Goal: Transaction & Acquisition: Obtain resource

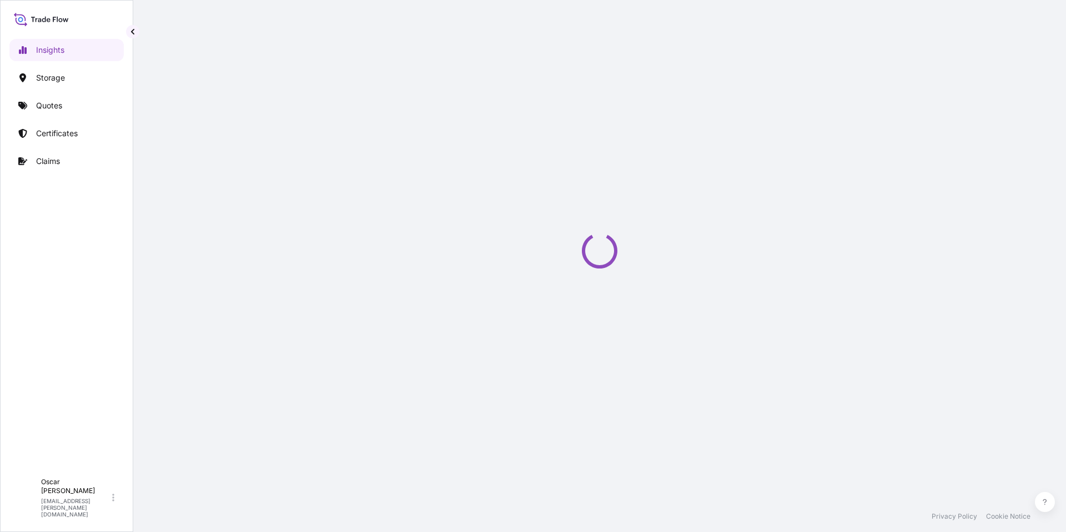
select select "2025"
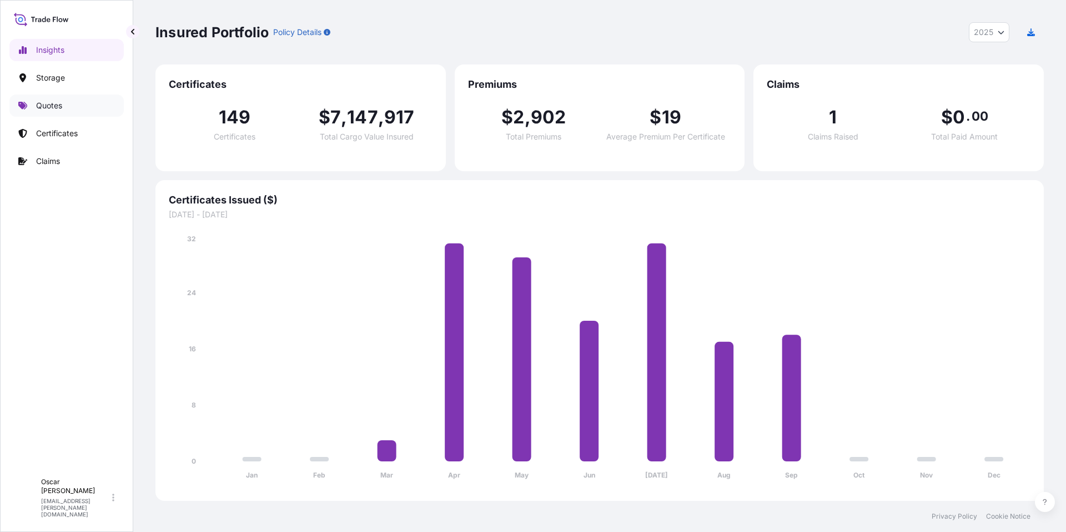
click at [76, 106] on link "Quotes" at bounding box center [66, 105] width 114 height 22
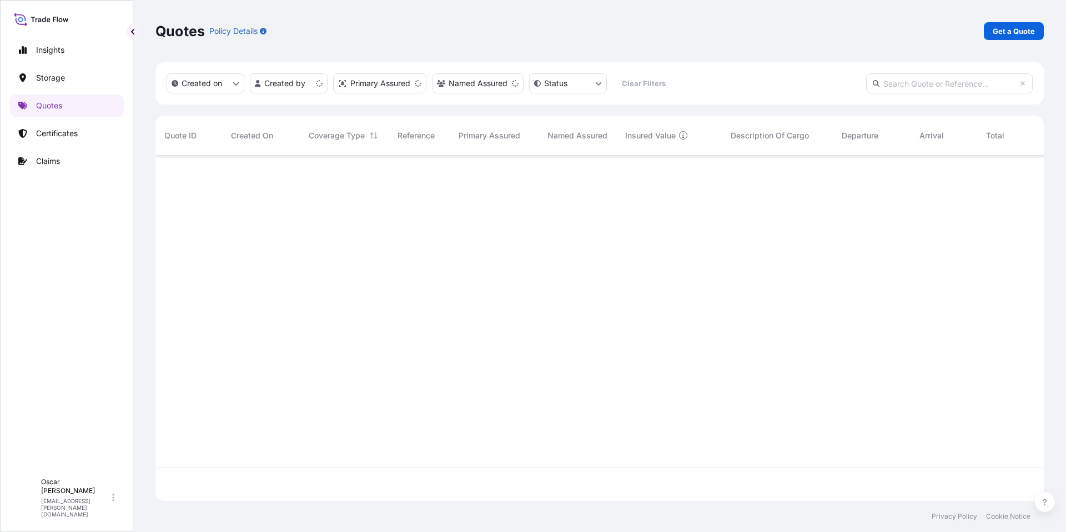
scroll to position [343, 880]
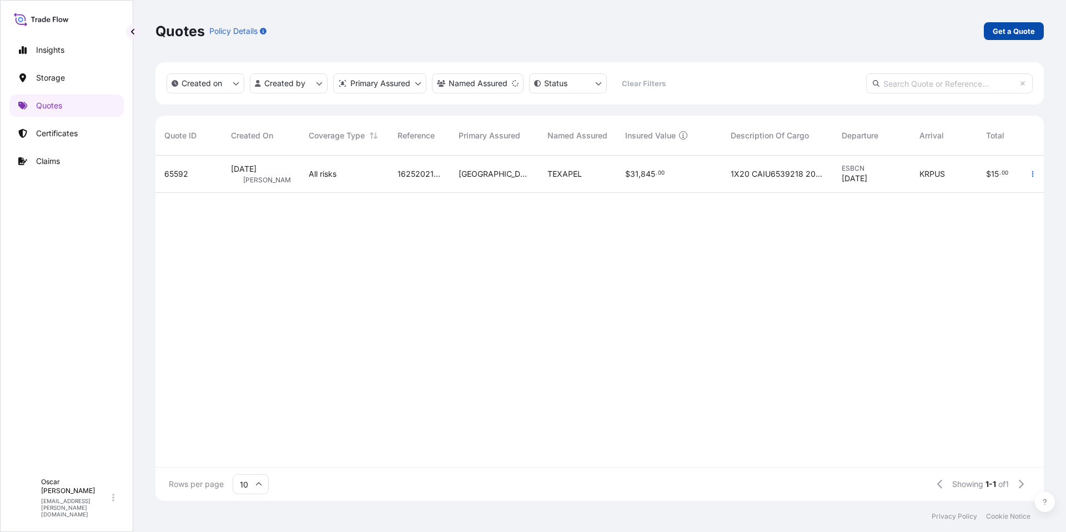
click at [1028, 29] on p "Get a Quote" at bounding box center [1014, 31] width 42 height 11
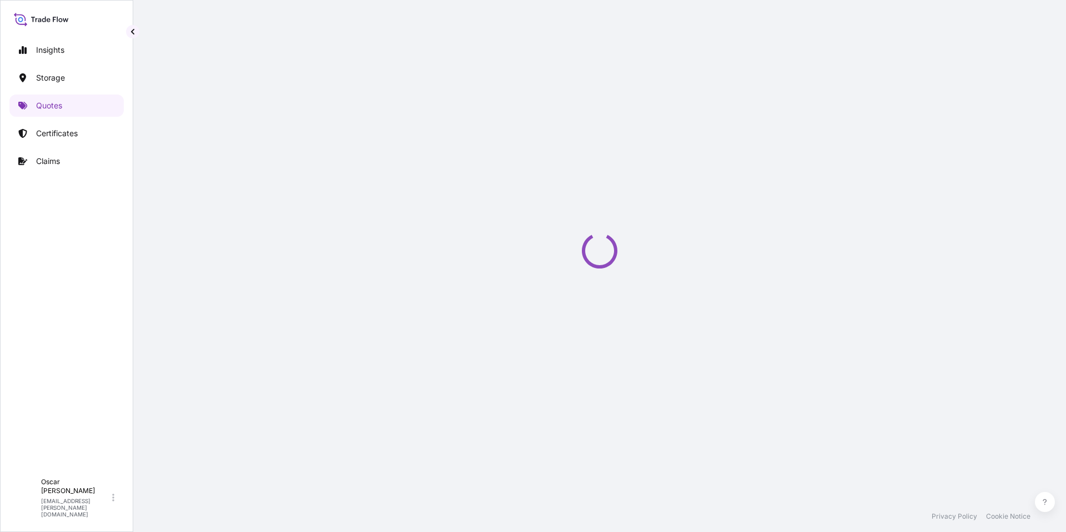
select select "Water"
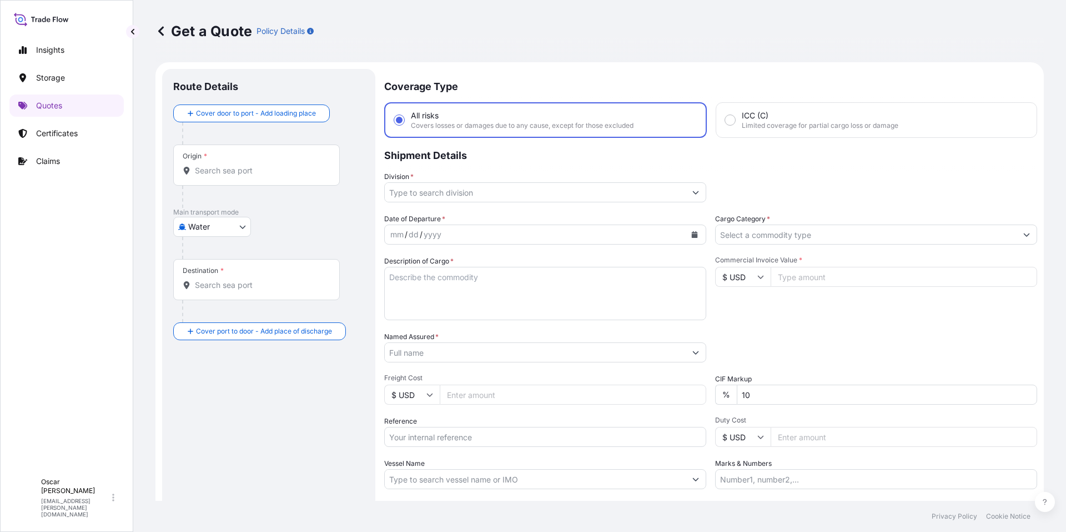
scroll to position [18, 0]
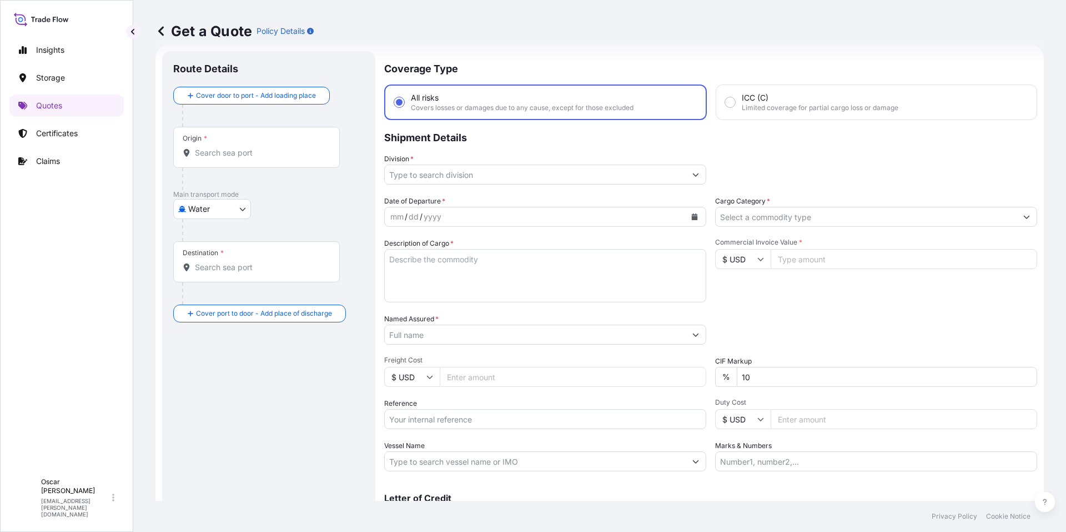
click at [202, 158] on input "Origin *" at bounding box center [260, 152] width 131 height 11
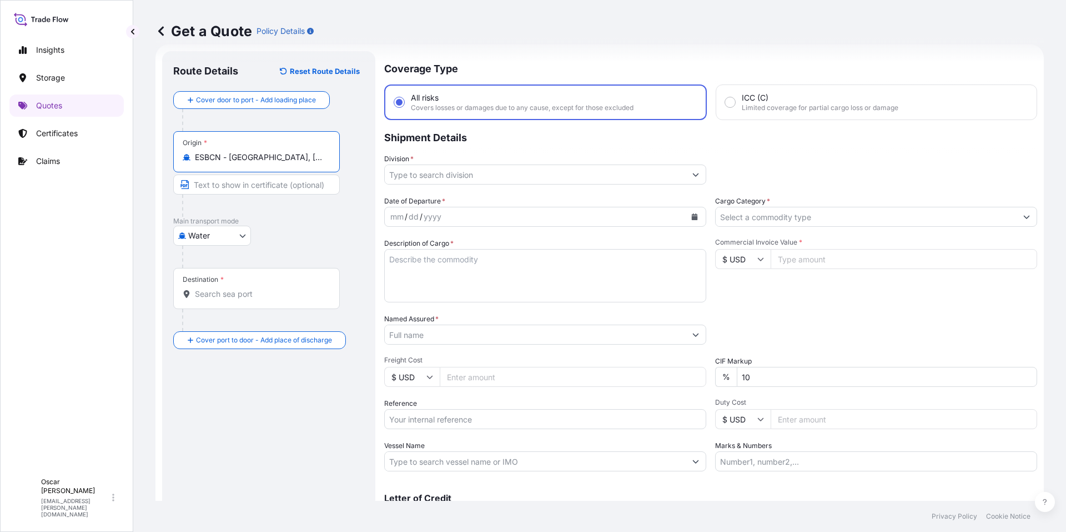
type input "ESBCN - [GEOGRAPHIC_DATA], [GEOGRAPHIC_DATA]"
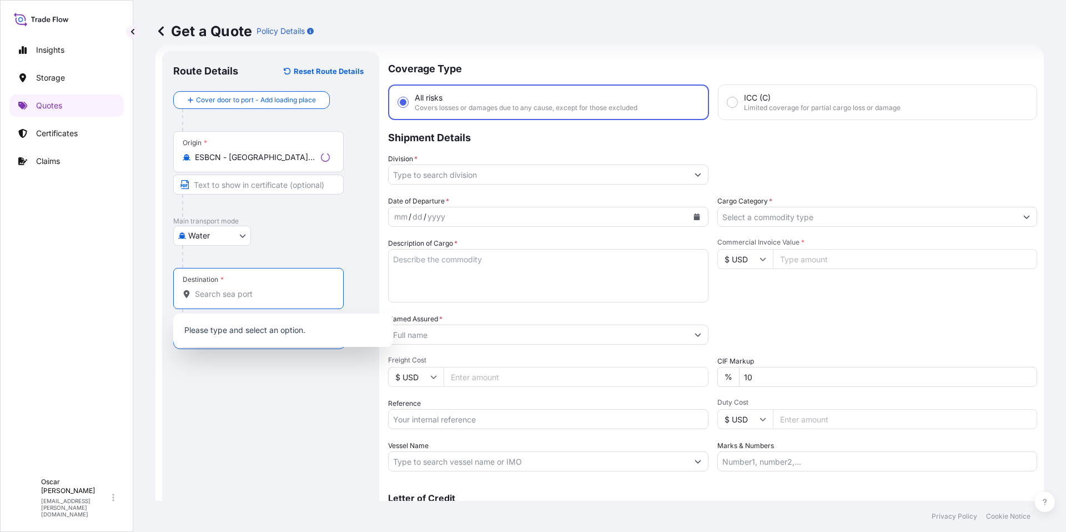
click at [237, 289] on input "Destination *" at bounding box center [262, 293] width 135 height 11
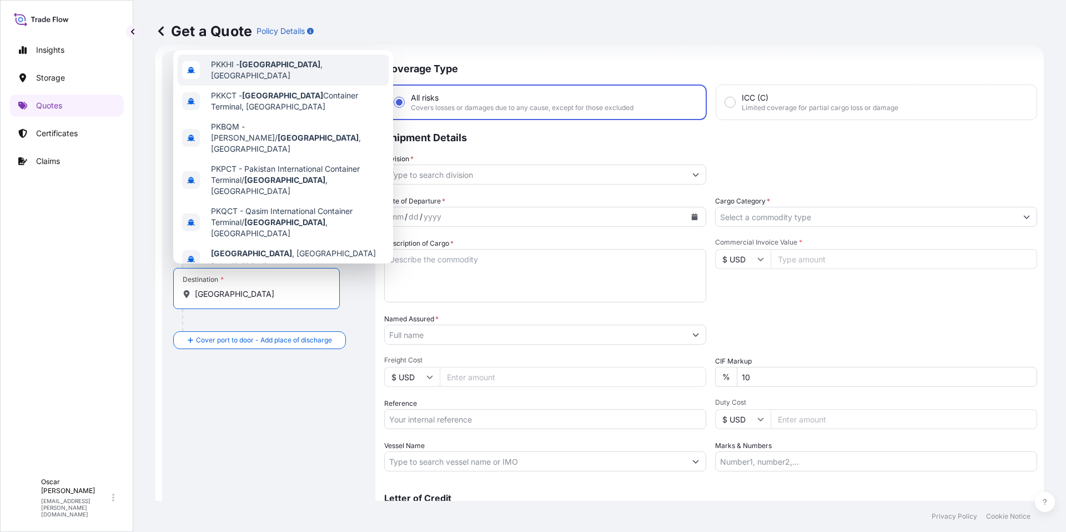
click at [270, 73] on span "PKKHI - [GEOGRAPHIC_DATA] , [GEOGRAPHIC_DATA]" at bounding box center [297, 70] width 173 height 22
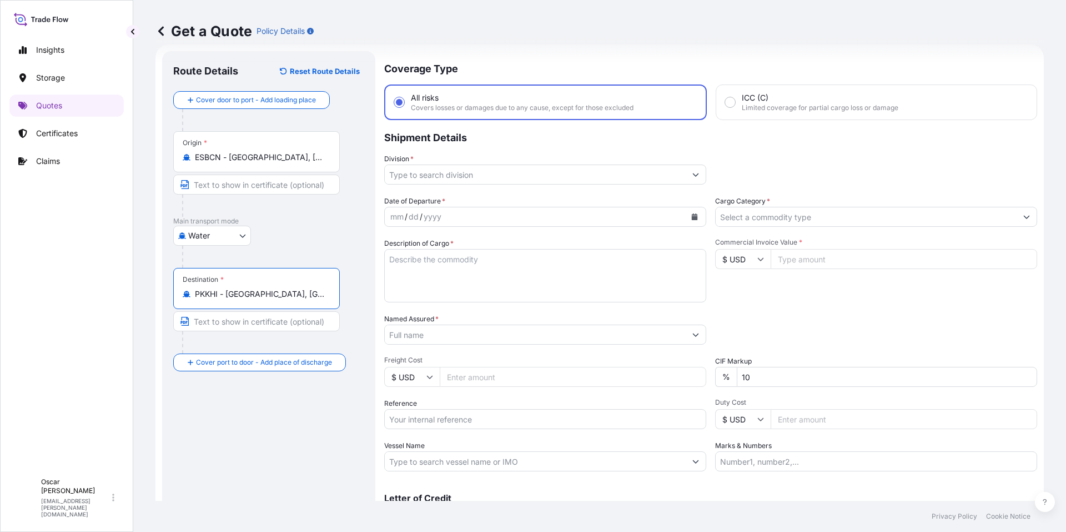
type input "PKKHI - [GEOGRAPHIC_DATA], [GEOGRAPHIC_DATA]"
click at [502, 173] on input "Division *" at bounding box center [535, 174] width 301 height 20
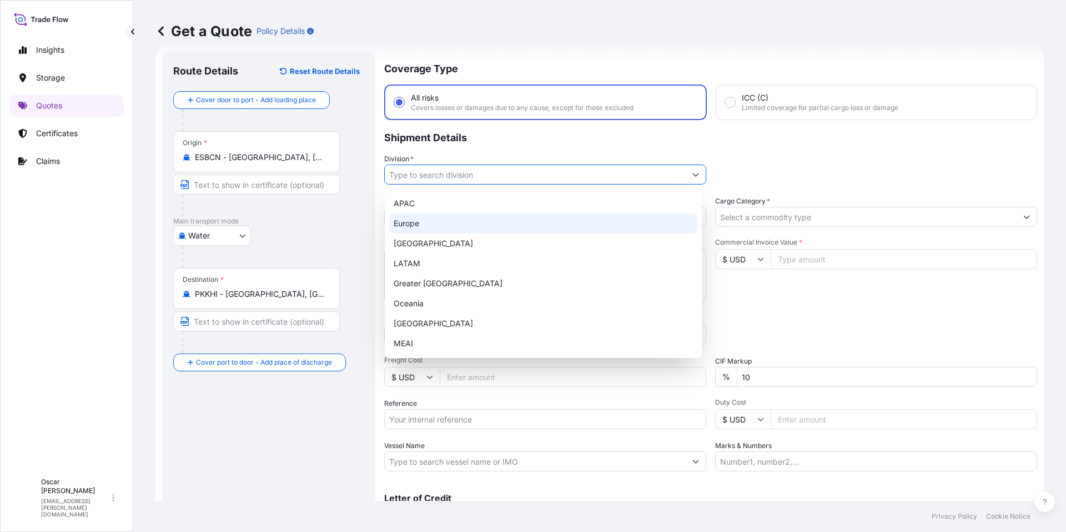
click at [430, 227] on div "Europe" at bounding box center [543, 223] width 308 height 20
type input "Europe"
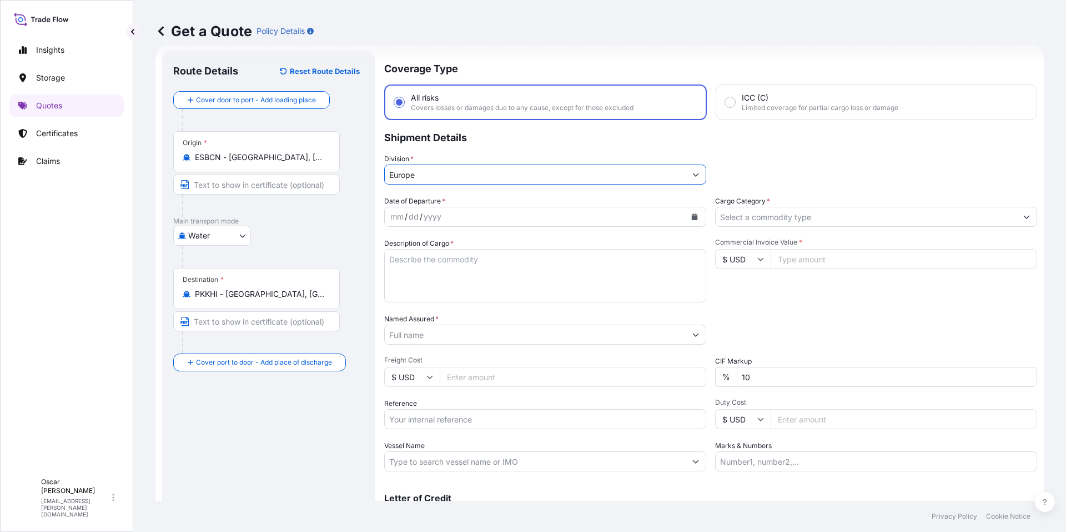
click at [525, 217] on div "mm / dd / yyyy" at bounding box center [535, 217] width 301 height 20
click at [689, 221] on button "Calendar" at bounding box center [695, 217] width 18 height 18
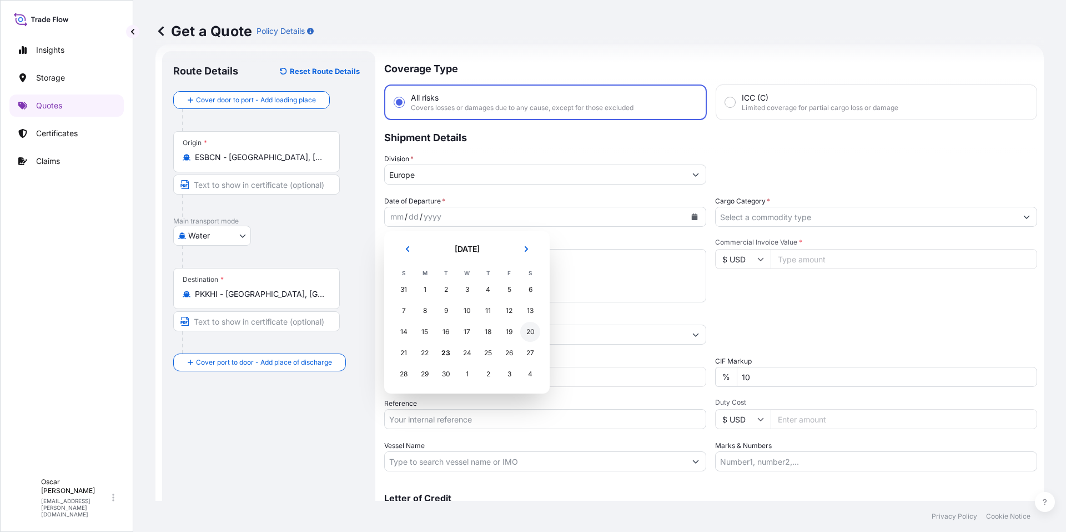
click at [536, 334] on div "20" at bounding box center [530, 332] width 20 height 20
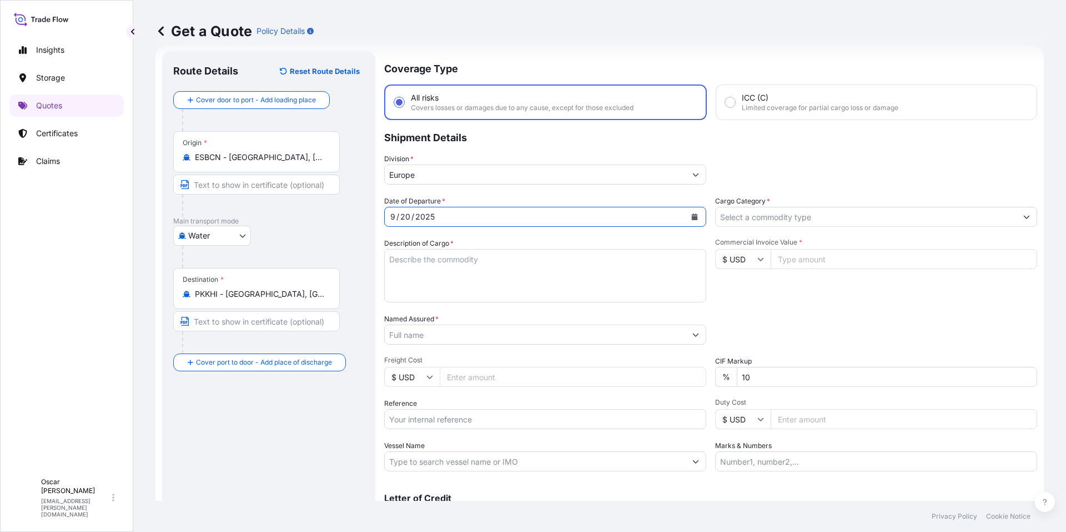
click at [769, 220] on input "Cargo Category *" at bounding box center [866, 217] width 301 height 20
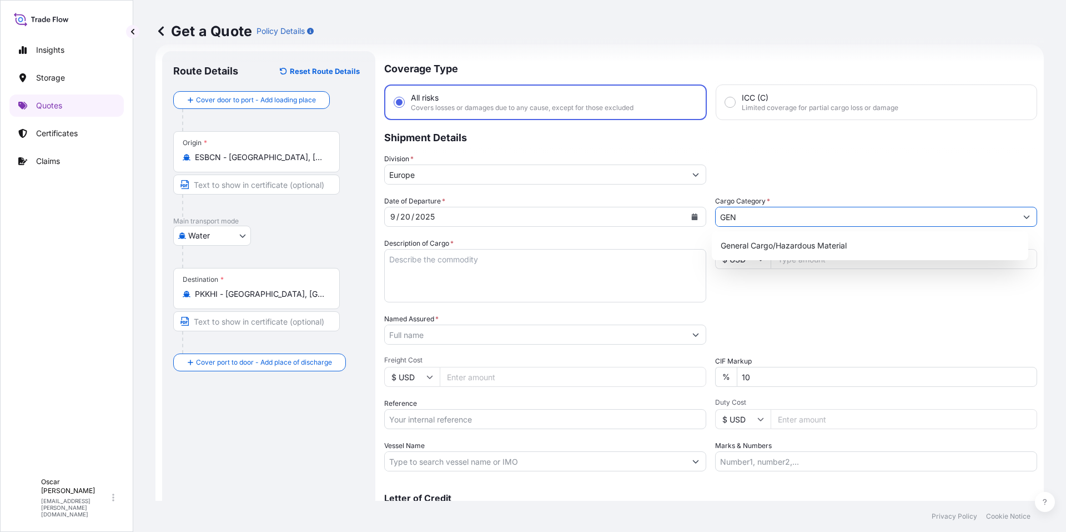
click at [749, 244] on div "General Cargo/Hazardous Material" at bounding box center [870, 245] width 308 height 20
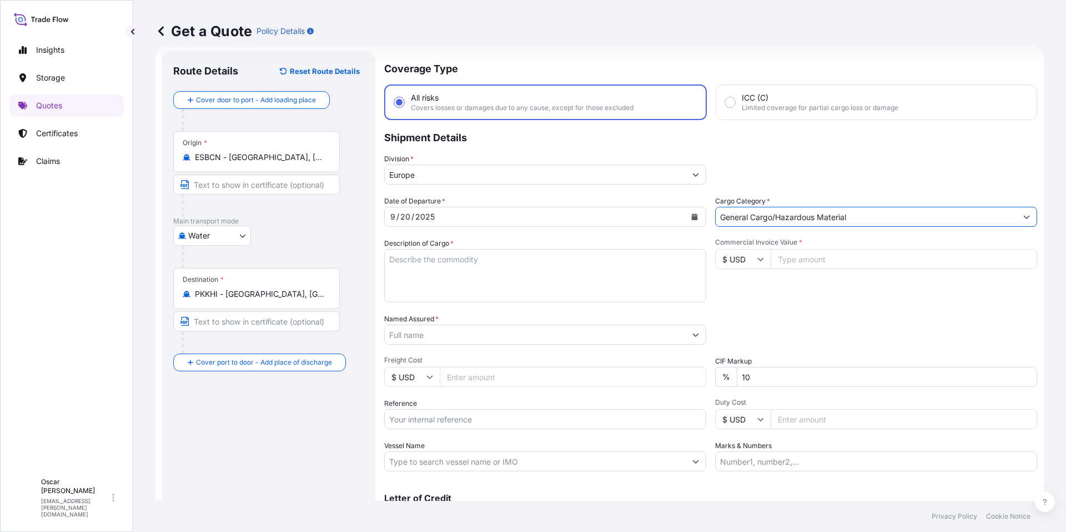
type input "General Cargo/Hazardous Material"
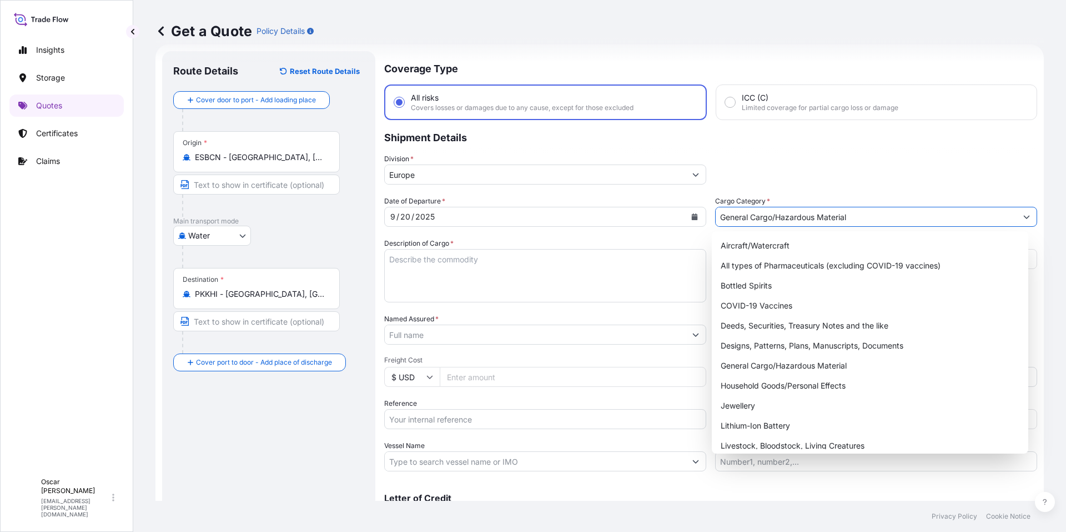
click at [465, 262] on textarea "Description of Cargo *" at bounding box center [545, 275] width 322 height 53
paste textarea "1X20 GROSS: 15.870 KGS HLBU4057267 NET: 14.800 KGS 20 PACKAGES LEATHER AUXILIAR…"
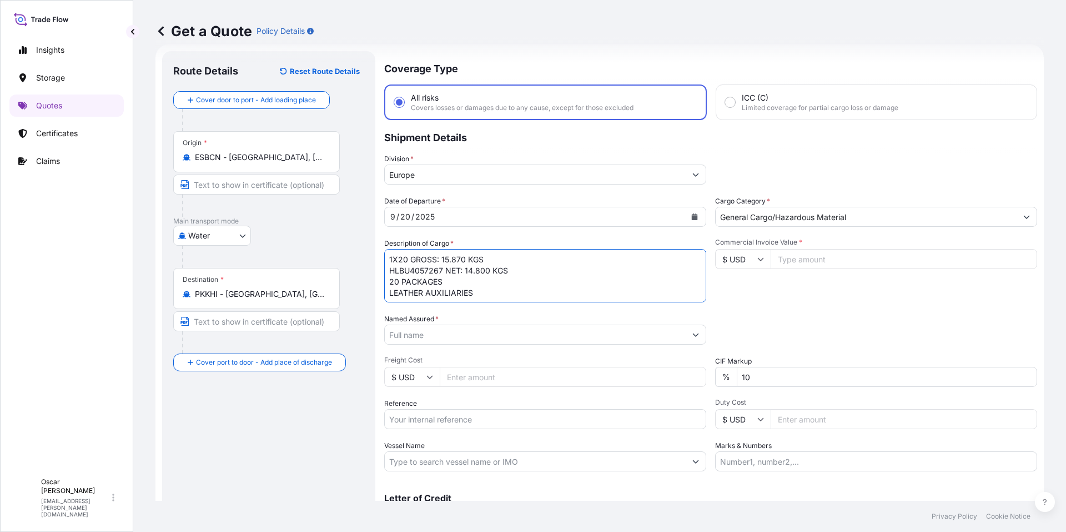
drag, startPoint x: 411, startPoint y: 258, endPoint x: 507, endPoint y: 262, distance: 96.2
click at [507, 262] on textarea "1X20 GROSS: 15.870 KGS HLBU4057267 NET: 14.800 KGS 20 PACKAGES LEATHER AUXILIAR…" at bounding box center [545, 275] width 322 height 53
click at [484, 288] on textarea "1X20 HLBU4057267 NET: 14.800 KGS 20 PACKAGES LEATHER AUXILIARIES" at bounding box center [545, 275] width 322 height 53
paste textarea "GROSS: 15.870 KGS"
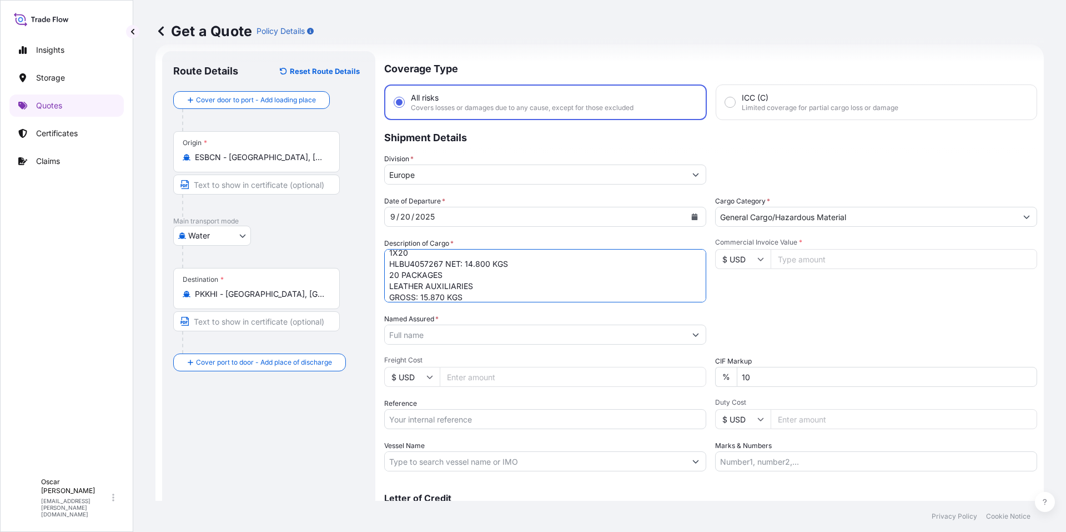
drag, startPoint x: 446, startPoint y: 263, endPoint x: 546, endPoint y: 263, distance: 100.0
click at [546, 263] on textarea "1X20 HLBU4057267 NET: 14.800 KGS 20 PACKAGES LEATHER AUXILIARIES GROSS: 15.870 …" at bounding box center [545, 275] width 322 height 53
click at [482, 296] on textarea "1X20 HLBU4057267 20 PACKAGES LEATHER AUXILIARIES GROSS: 15.870 KGS" at bounding box center [545, 275] width 322 height 53
paste textarea "NET: 14.800 KGS"
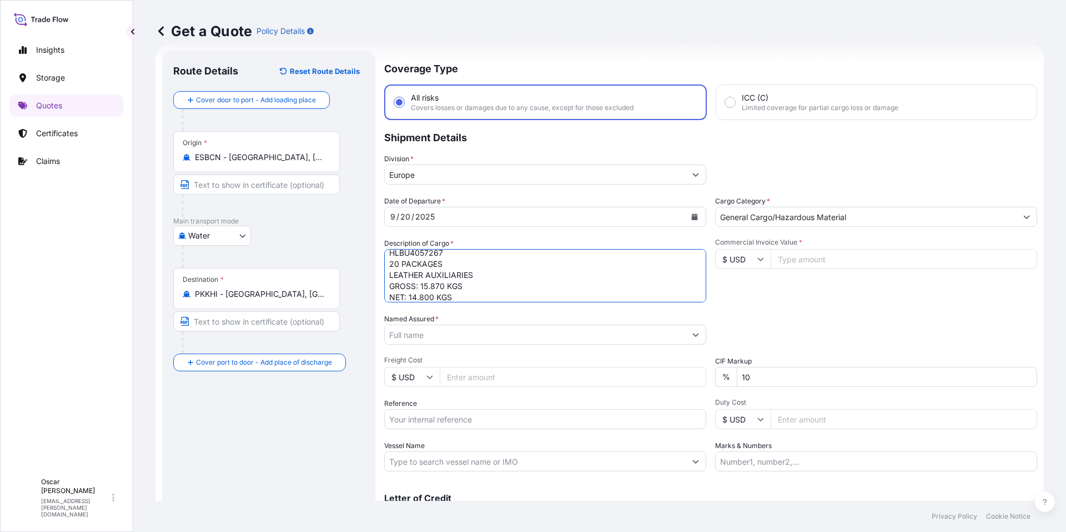
type textarea "1X20 HLBU4057267 20 PACKAGES LEATHER AUXILIARIES GROSS: 15.870 KGS NET: 14.800 …"
click at [524, 337] on input "Named Assured *" at bounding box center [535, 334] width 301 height 20
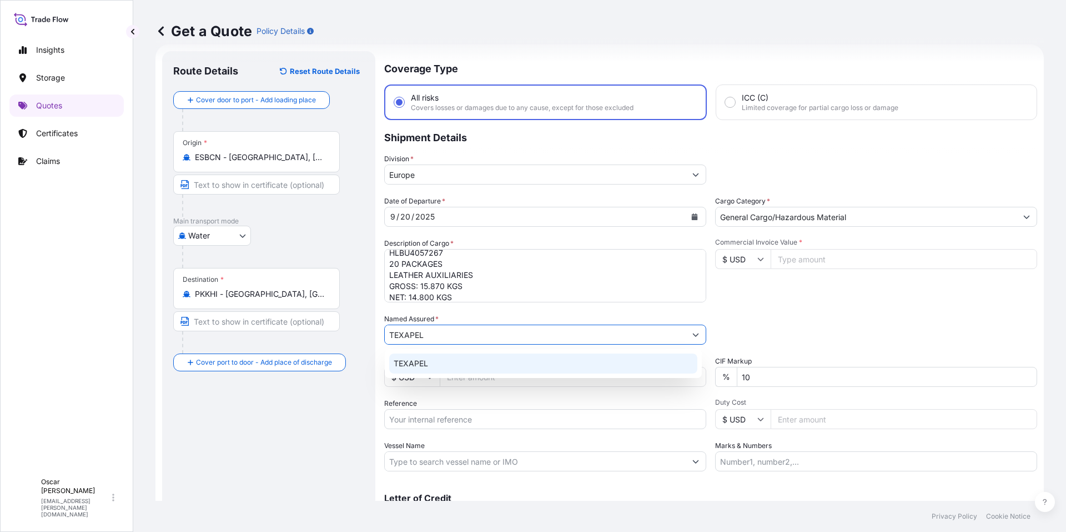
click at [474, 367] on div "TEXAPEL" at bounding box center [543, 363] width 308 height 20
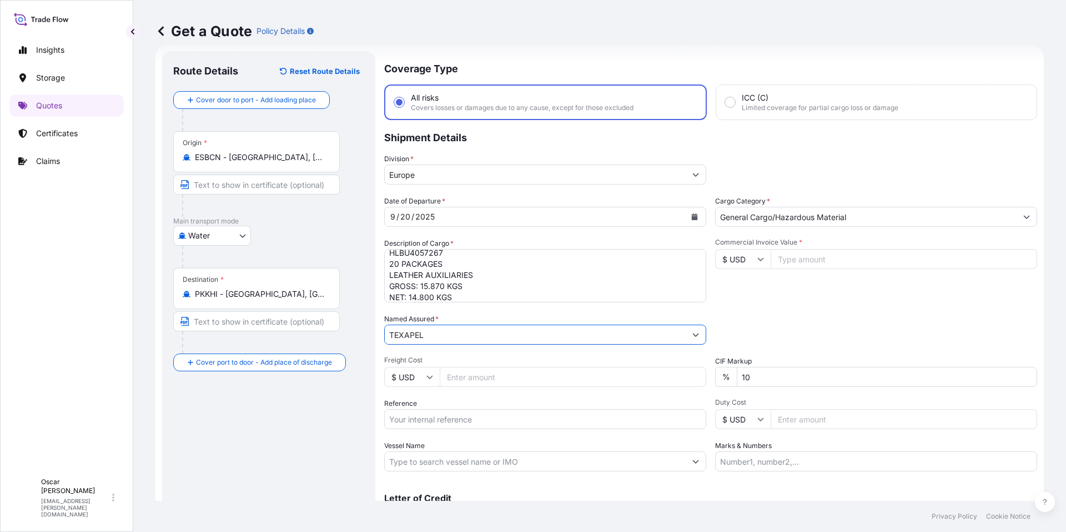
type input "TEXAPEL"
click at [811, 308] on div "Date of Departure * [DATE] Cargo Category * General Cargo/Hazardous Material De…" at bounding box center [710, 333] width 653 height 275
click at [752, 265] on input "$ USD" at bounding box center [743, 259] width 56 height 20
click at [743, 284] on div "€ EUR" at bounding box center [739, 289] width 47 height 21
type input "€ EUR"
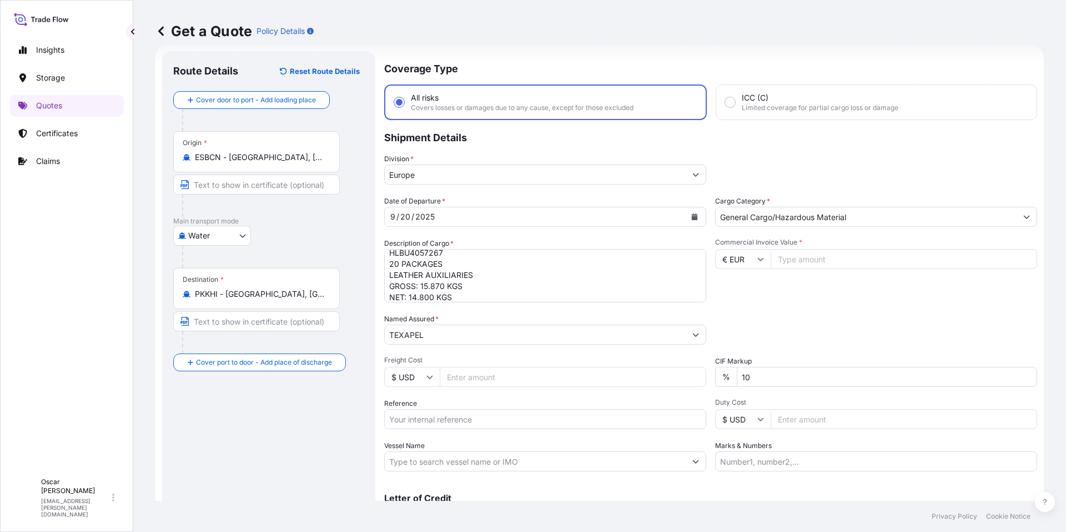
click at [804, 259] on input "Commercial Invoice Value *" at bounding box center [904, 259] width 267 height 20
type input "28003.50"
click at [844, 293] on div "Commercial Invoice Value * € EUR 28003.50" at bounding box center [876, 270] width 322 height 64
click at [471, 423] on input "Reference" at bounding box center [545, 419] width 322 height 20
click at [435, 417] on input "Reference" at bounding box center [545, 419] width 322 height 20
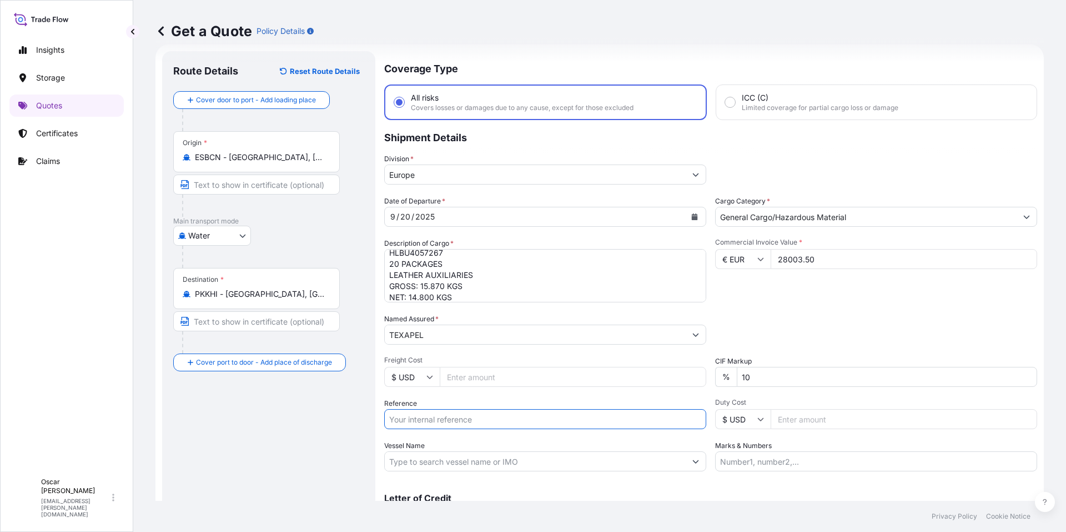
paste input "1625207825"
type input "1625207825"
click at [805, 340] on div "Packing Category Type to search a container mode Please select a primary mode o…" at bounding box center [876, 328] width 322 height 31
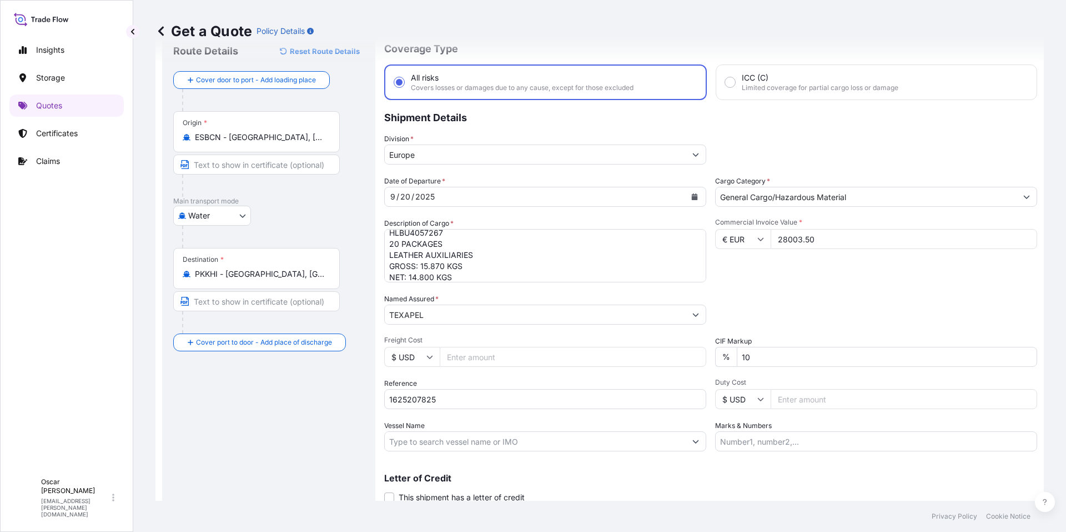
scroll to position [78, 0]
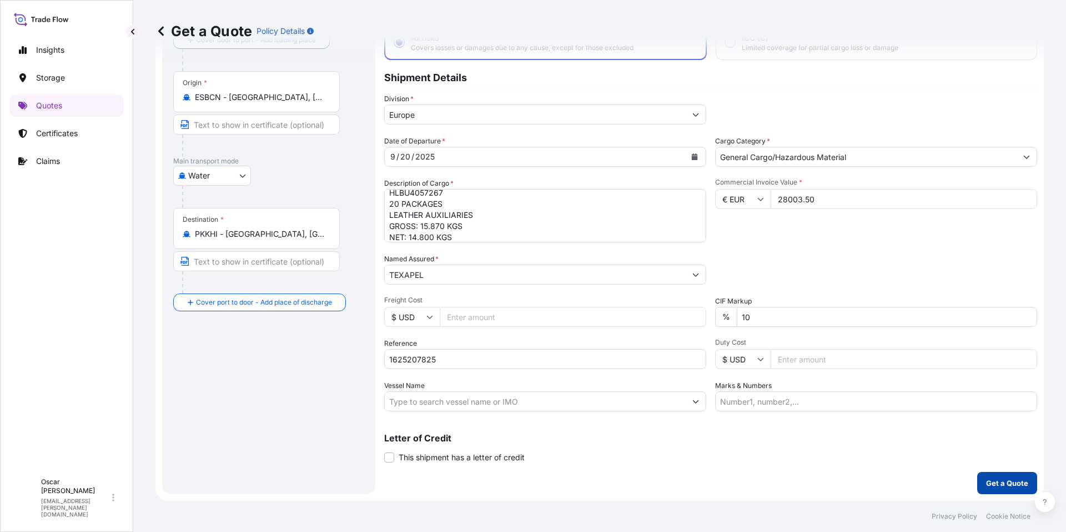
click at [999, 484] on p "Get a Quote" at bounding box center [1007, 482] width 42 height 11
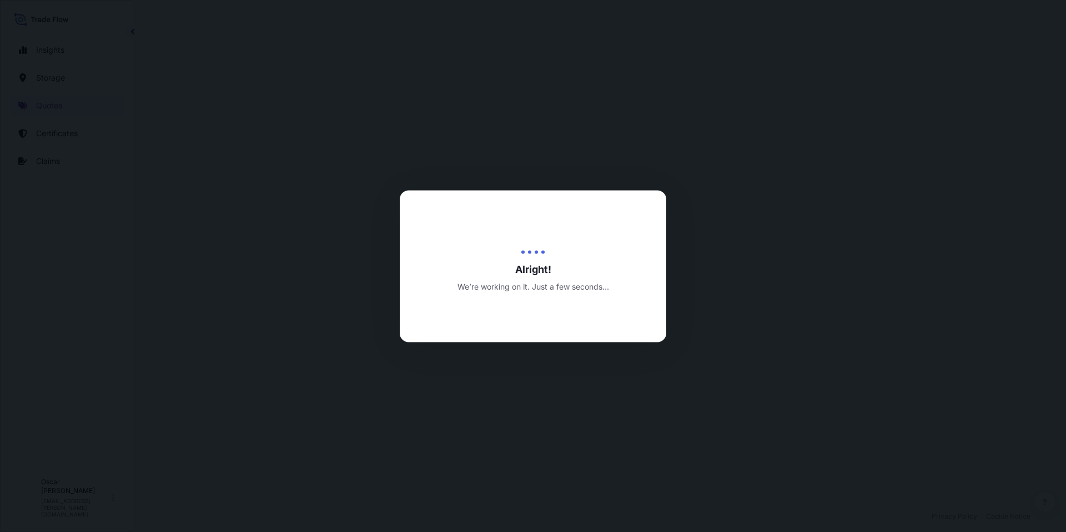
select select "Water"
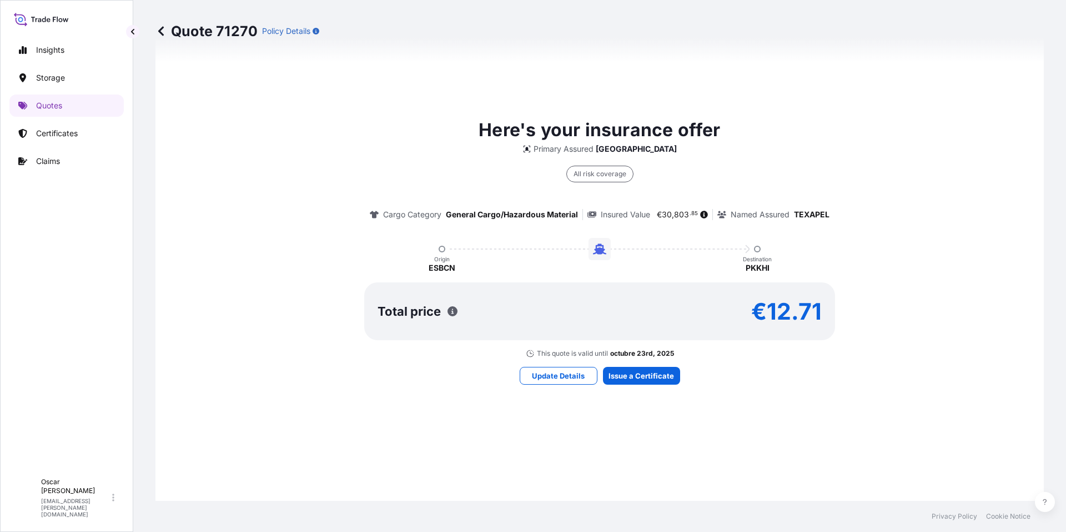
scroll to position [756, 0]
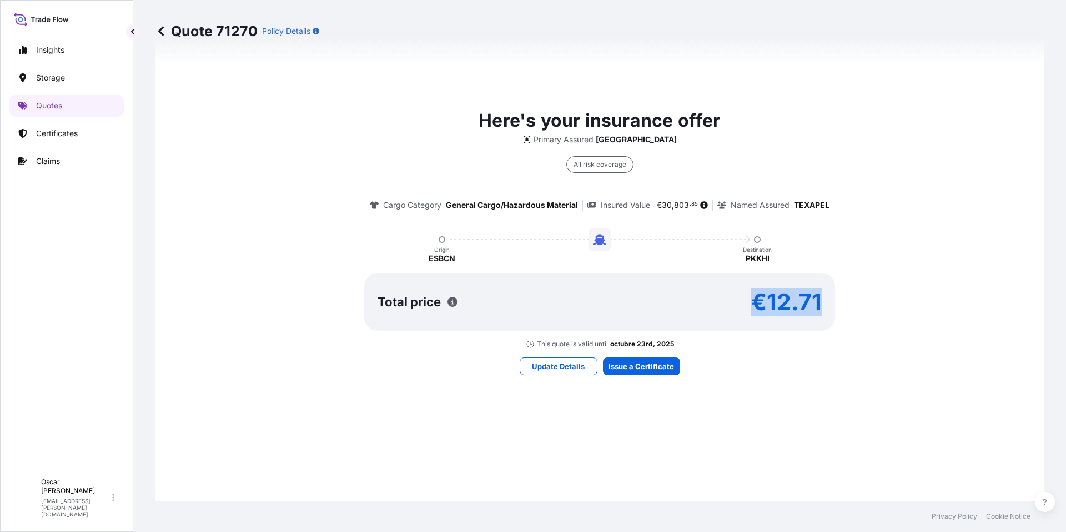
drag, startPoint x: 751, startPoint y: 300, endPoint x: 828, endPoint y: 312, distance: 78.1
click at [828, 312] on div "Total price €12.71" at bounding box center [599, 302] width 471 height 58
copy p "€12.71"
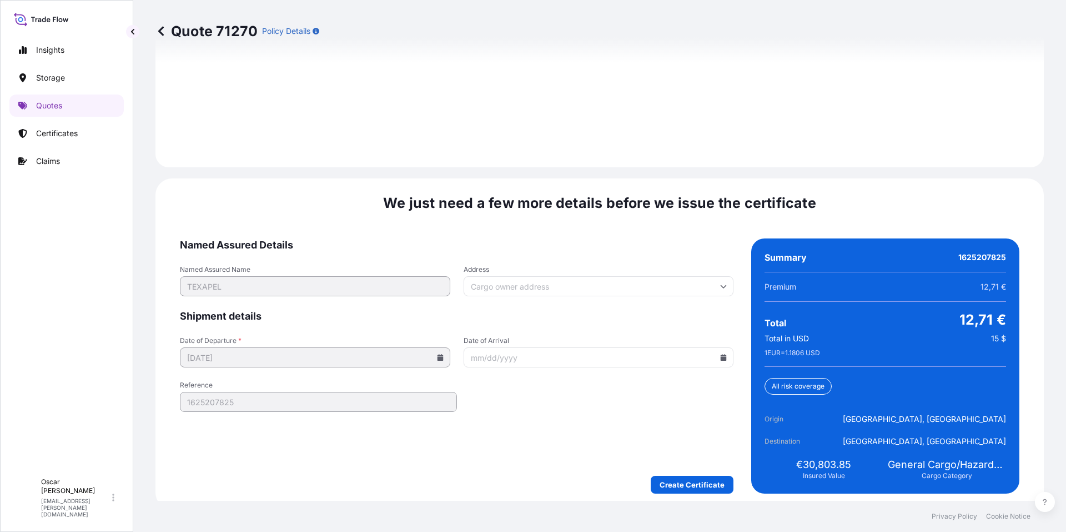
scroll to position [1587, 0]
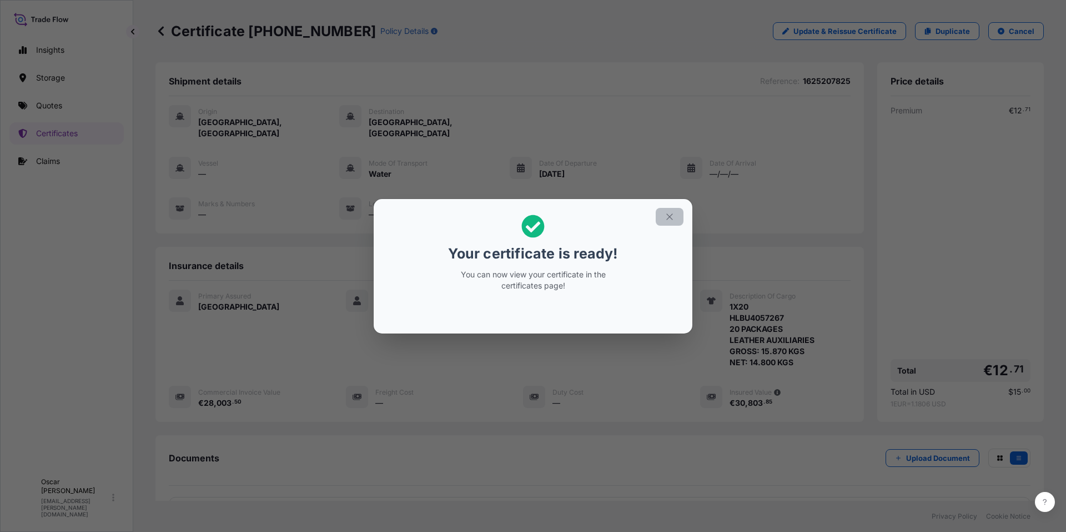
click at [666, 220] on icon "button" at bounding box center [670, 217] width 10 height 10
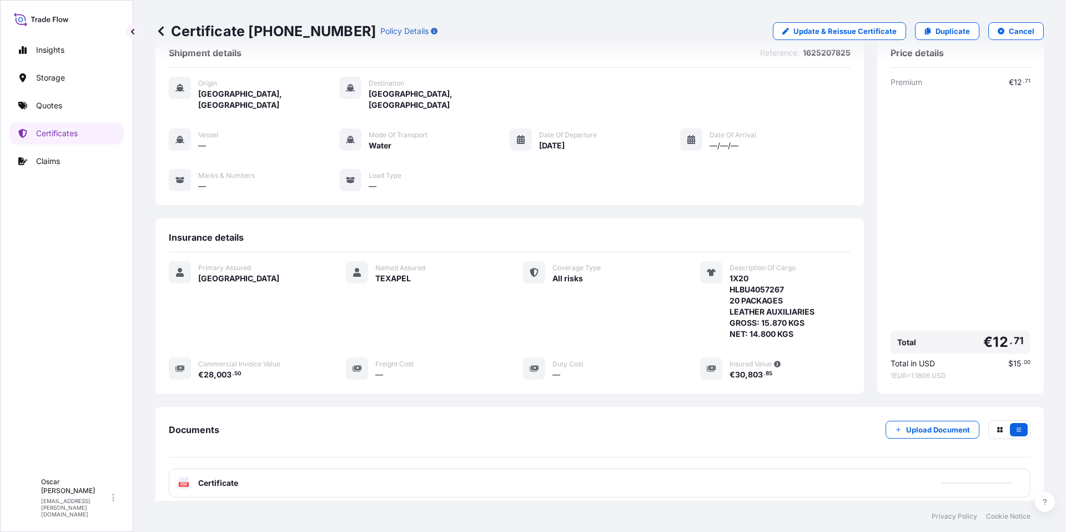
scroll to position [97, 0]
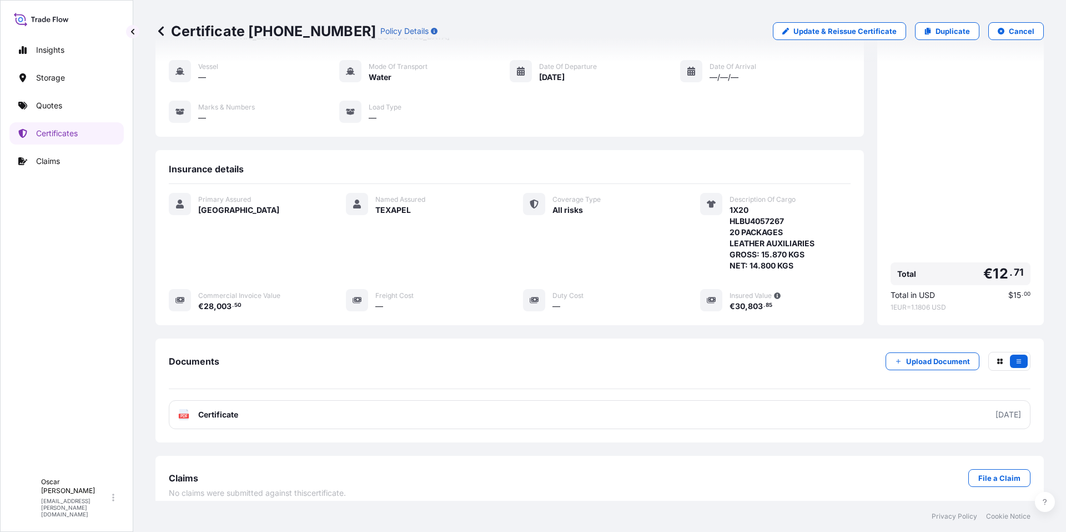
click at [475, 404] on link "PDF Certificate [DATE]" at bounding box center [600, 414] width 862 height 29
